Goal: Information Seeking & Learning: Learn about a topic

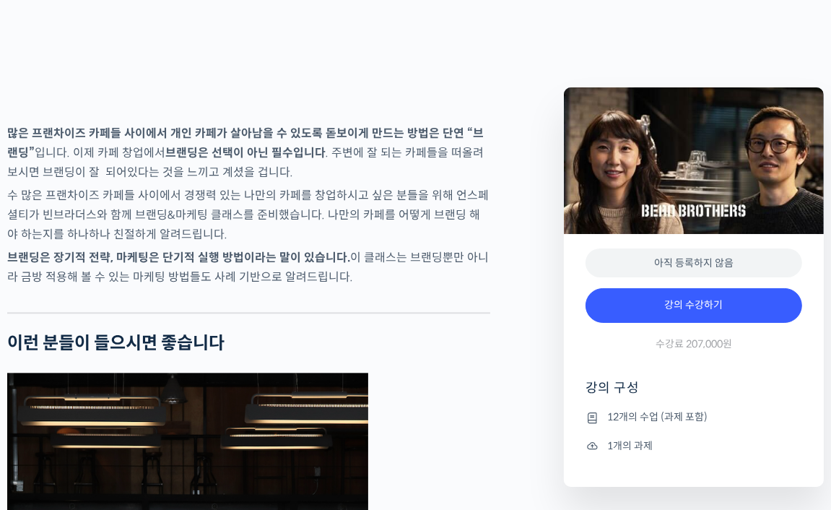
scroll to position [2464, 0]
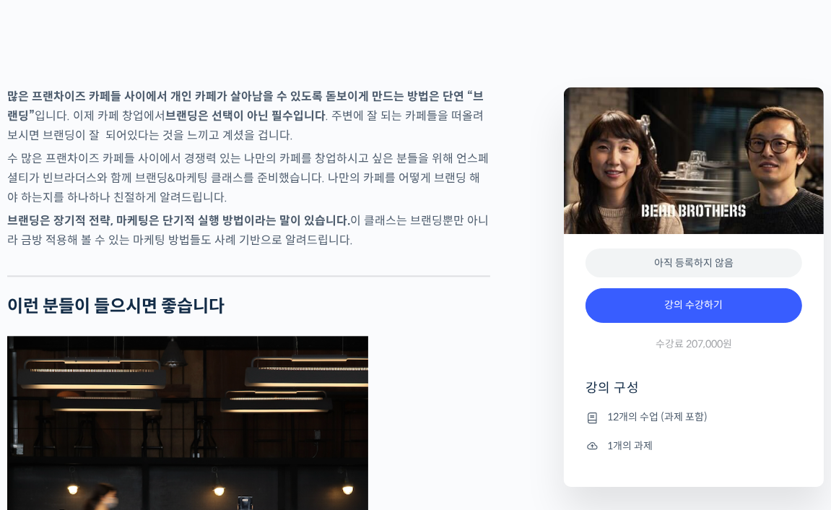
click at [51, 124] on strong "많은 프랜차이즈 카페들 사이에서 개인 카페가 살아남을 수 있도록 돋보이게 만드는 방법은 단연 “브랜딩”" at bounding box center [245, 106] width 477 height 35
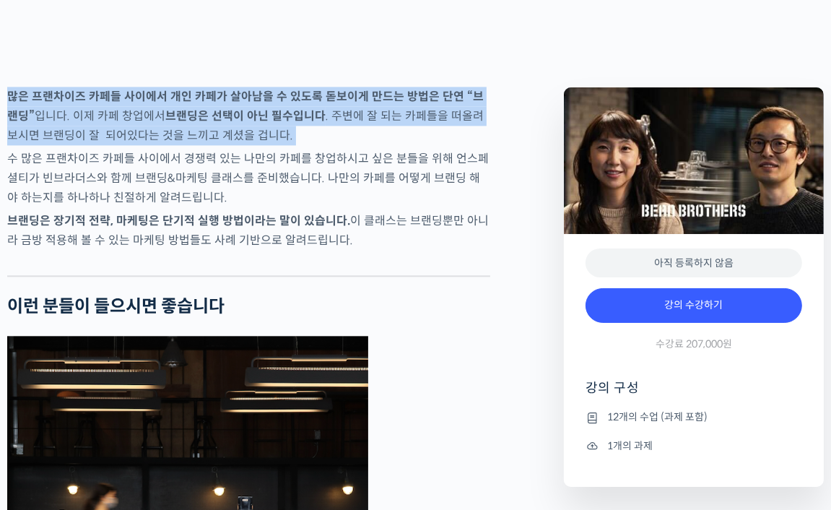
click at [51, 124] on strong "많은 프랜차이즈 카페들 사이에서 개인 카페가 살아남을 수 있도록 돋보이게 만드는 방법은 단연 “브랜딩”" at bounding box center [245, 106] width 477 height 35
click at [235, 145] on p "많은 프랜차이즈 카페들 사이에서 개인 카페가 살아남을 수 있도록 돋보이게 만드는 방법은 단연 “브랜딩” 입니다. 이제 카페 창업에서 브랜딩은 …" at bounding box center [248, 116] width 483 height 59
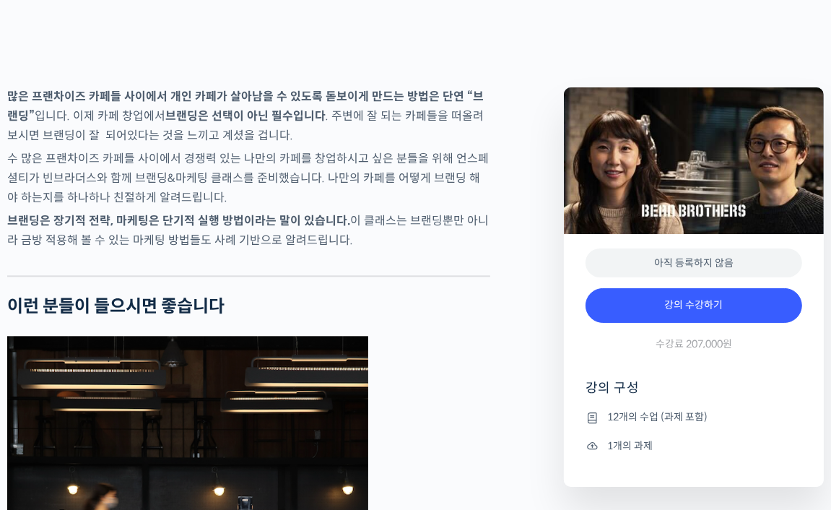
click at [235, 145] on p "많은 프랜차이즈 카페들 사이에서 개인 카페가 살아남을 수 있도록 돋보이게 만드는 방법은 단연 “브랜딩” 입니다. 이제 카페 창업에서 브랜딩은 …" at bounding box center [248, 116] width 483 height 59
click at [212, 228] on strong "브랜딩은 장기적 전략, 마케팅은 단기적 실행 방법이라는 말이 있습니다." at bounding box center [178, 220] width 343 height 15
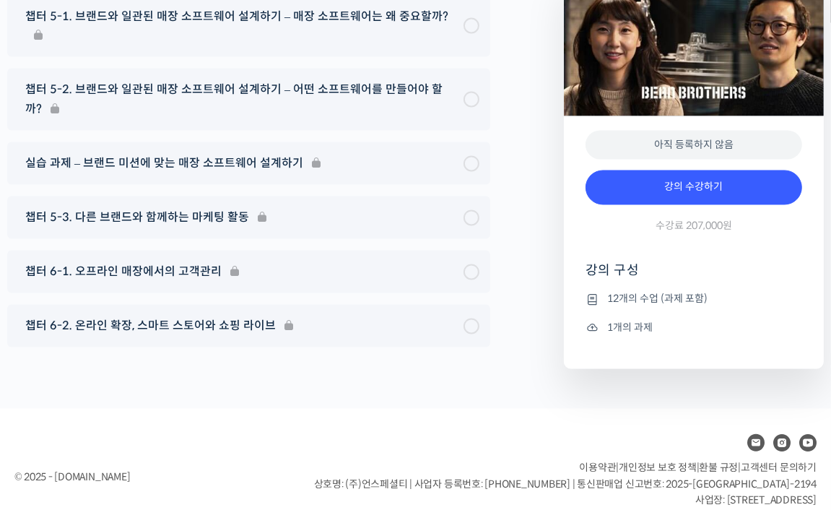
scroll to position [6242, 0]
